Goal: Check status: Check status

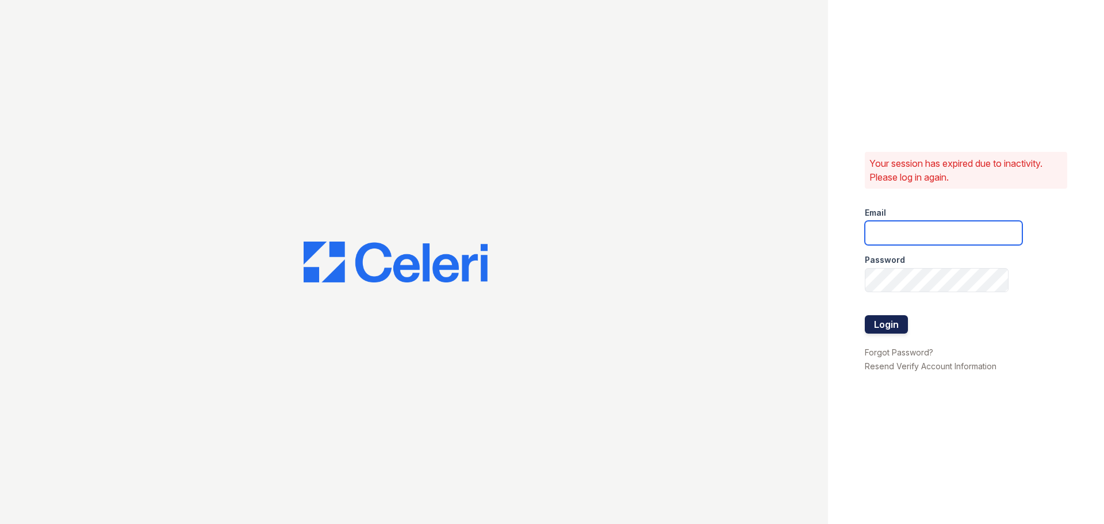
type input "lyndon.pm@cafmanagement.com"
click at [897, 317] on button "Login" at bounding box center [886, 324] width 43 height 18
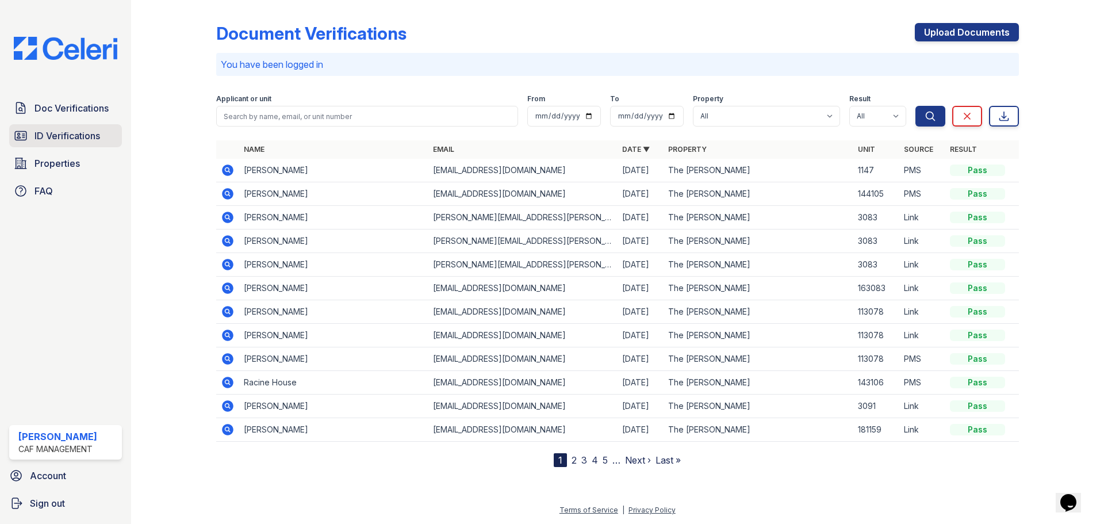
click at [69, 131] on span "ID Verifications" at bounding box center [68, 136] width 66 height 14
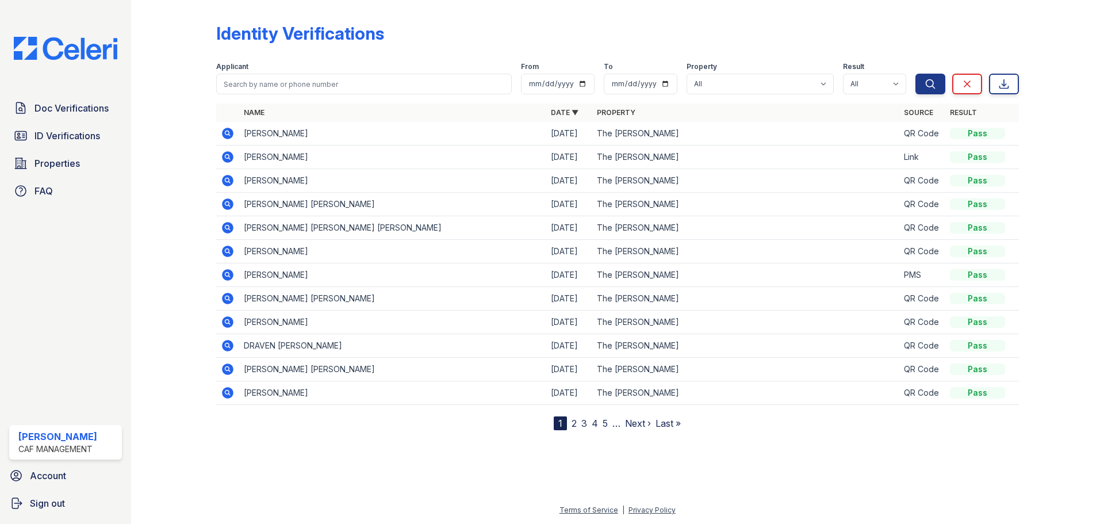
click at [225, 135] on icon at bounding box center [228, 134] width 12 height 12
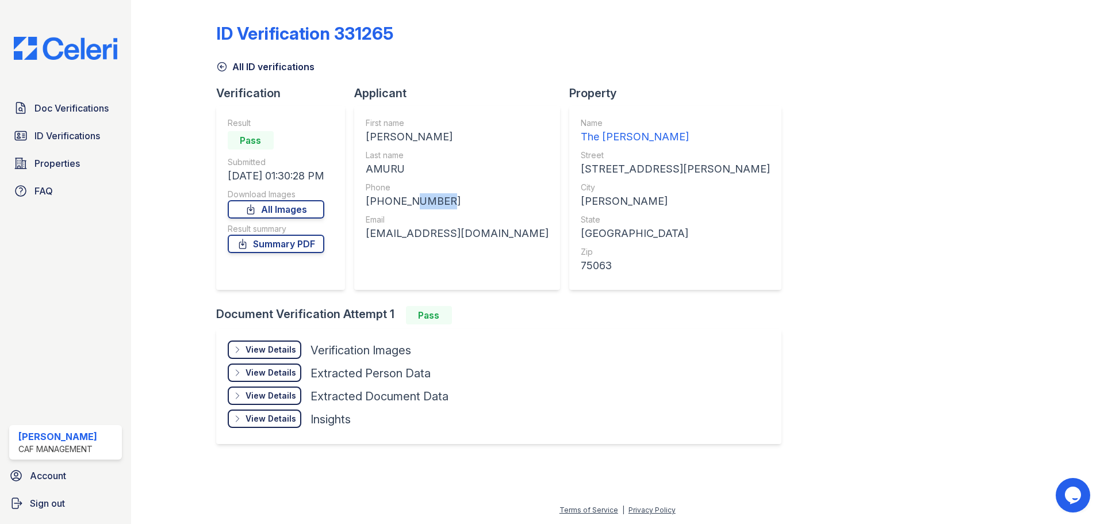
drag, startPoint x: 448, startPoint y: 199, endPoint x: 409, endPoint y: 202, distance: 39.3
click at [409, 202] on div "[PHONE_NUMBER]" at bounding box center [457, 201] width 183 height 16
drag, startPoint x: 450, startPoint y: 139, endPoint x: 363, endPoint y: 132, distance: 86.5
click at [363, 132] on div "First name [PERSON_NAME] Last name [GEOGRAPHIC_DATA] Phone [PHONE_NUMBER] Email…" at bounding box center [457, 198] width 206 height 184
copy div "[PERSON_NAME]"
